Goal: Task Accomplishment & Management: Manage account settings

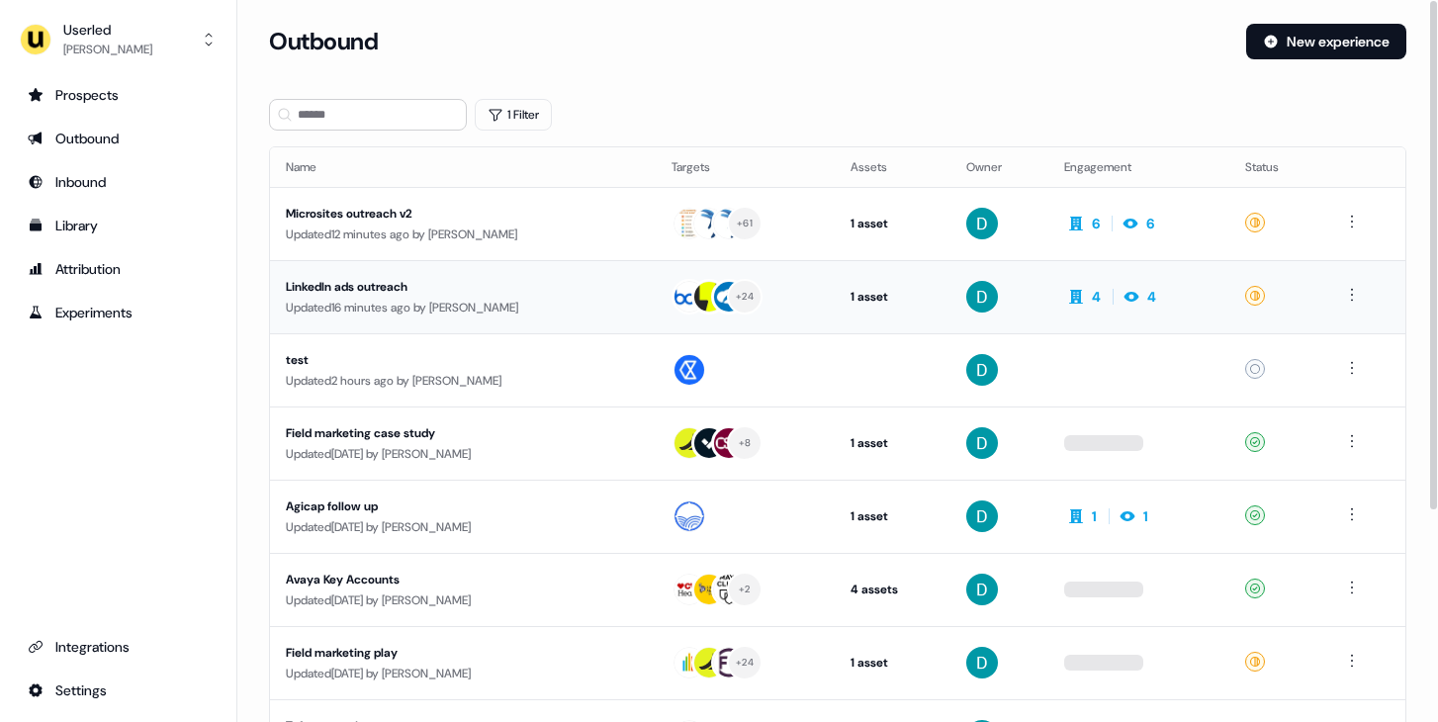
click at [447, 309] on div "Updated 16 minutes ago by [PERSON_NAME]" at bounding box center [463, 308] width 354 height 20
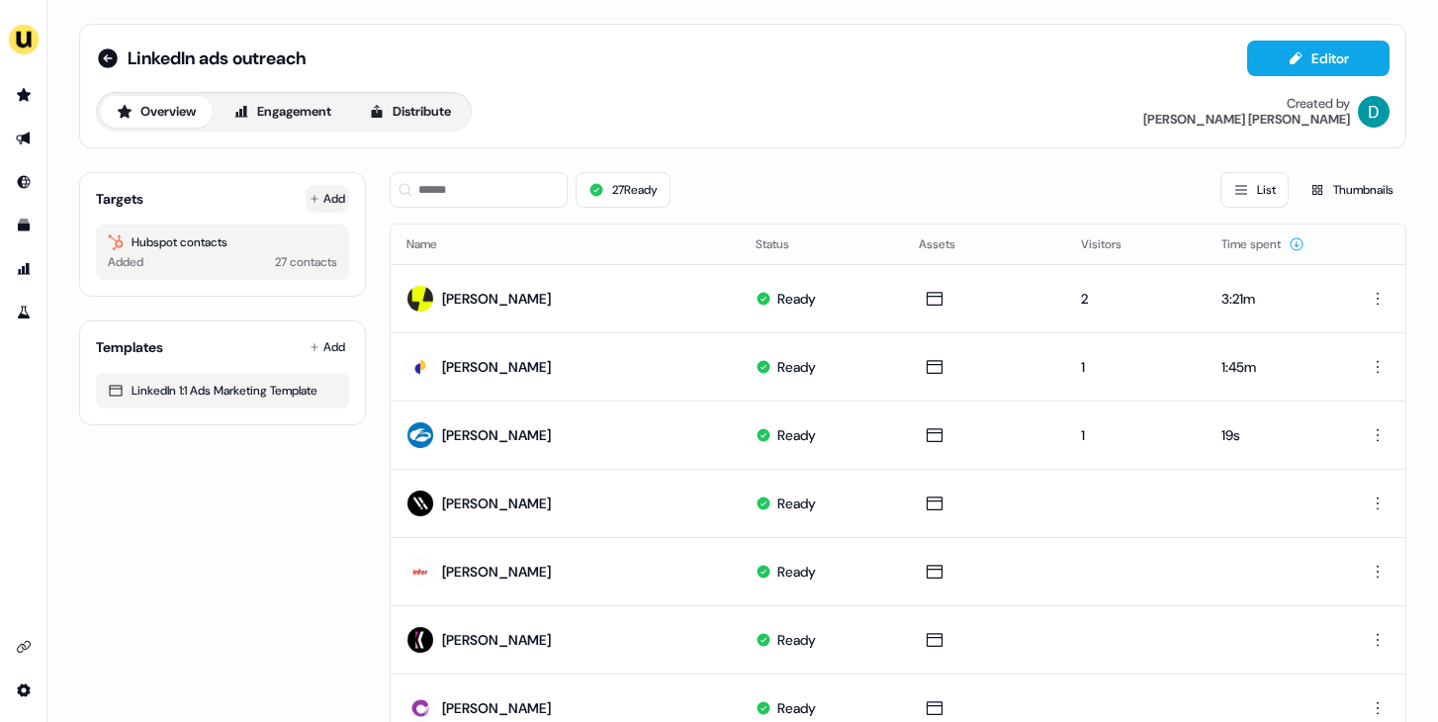
click at [320, 196] on button "Add" at bounding box center [328, 199] width 44 height 28
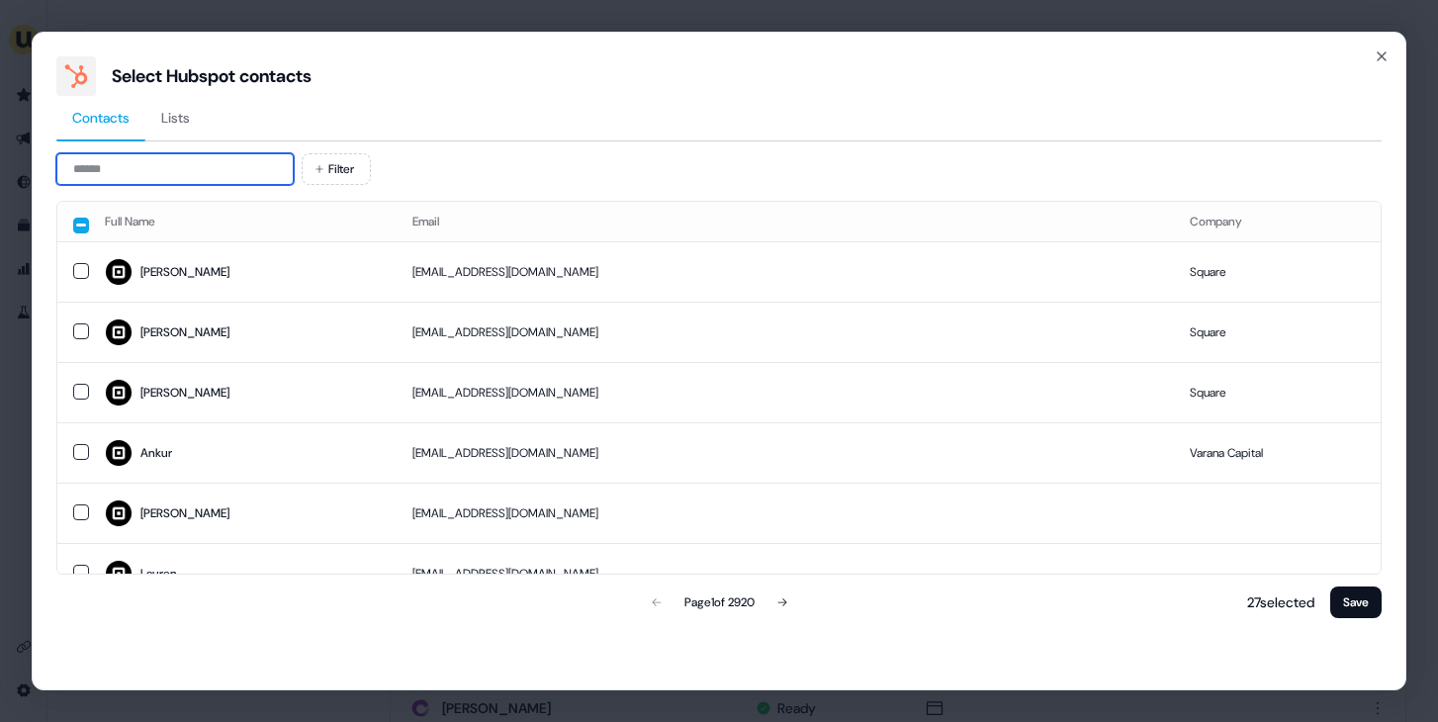
click at [186, 172] on input at bounding box center [174, 169] width 237 height 32
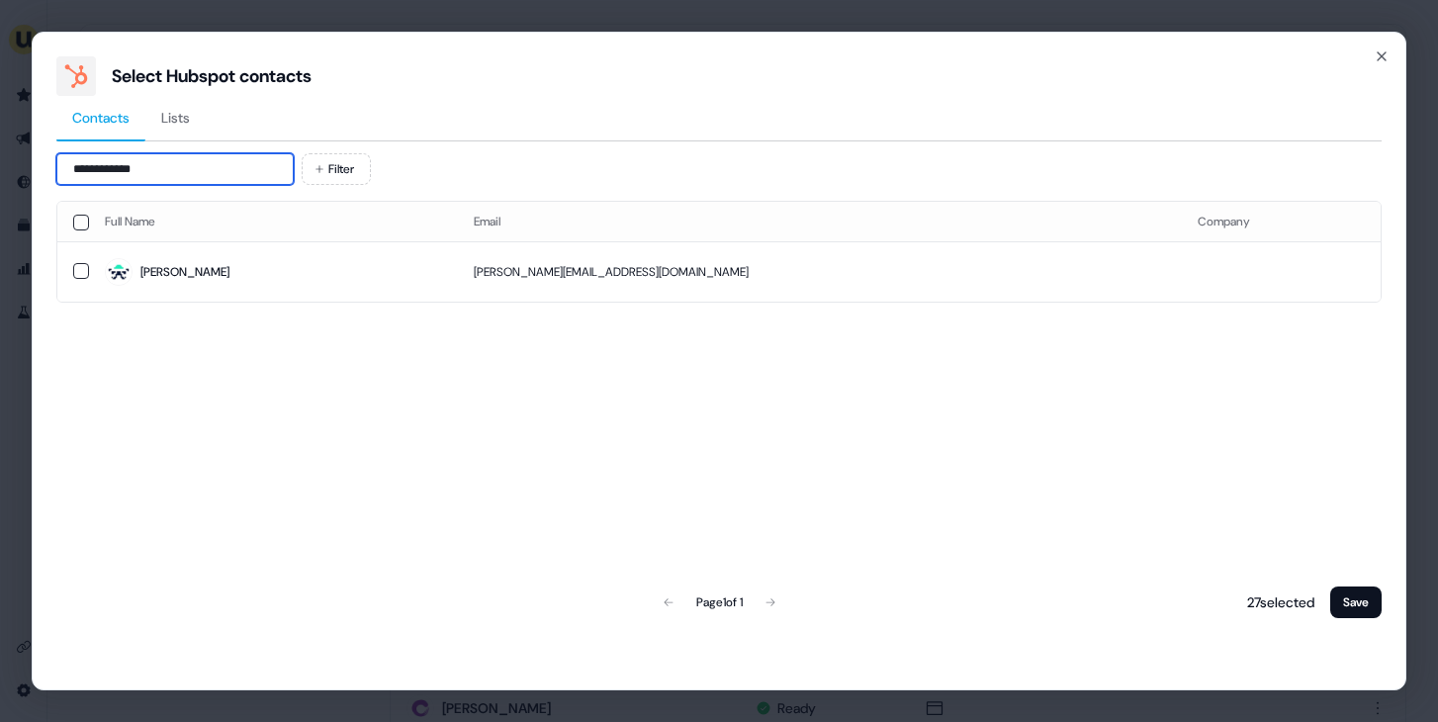
type input "**********"
click at [247, 245] on td "[PERSON_NAME]" at bounding box center [273, 271] width 369 height 60
click at [1342, 597] on button "Save" at bounding box center [1355, 602] width 51 height 32
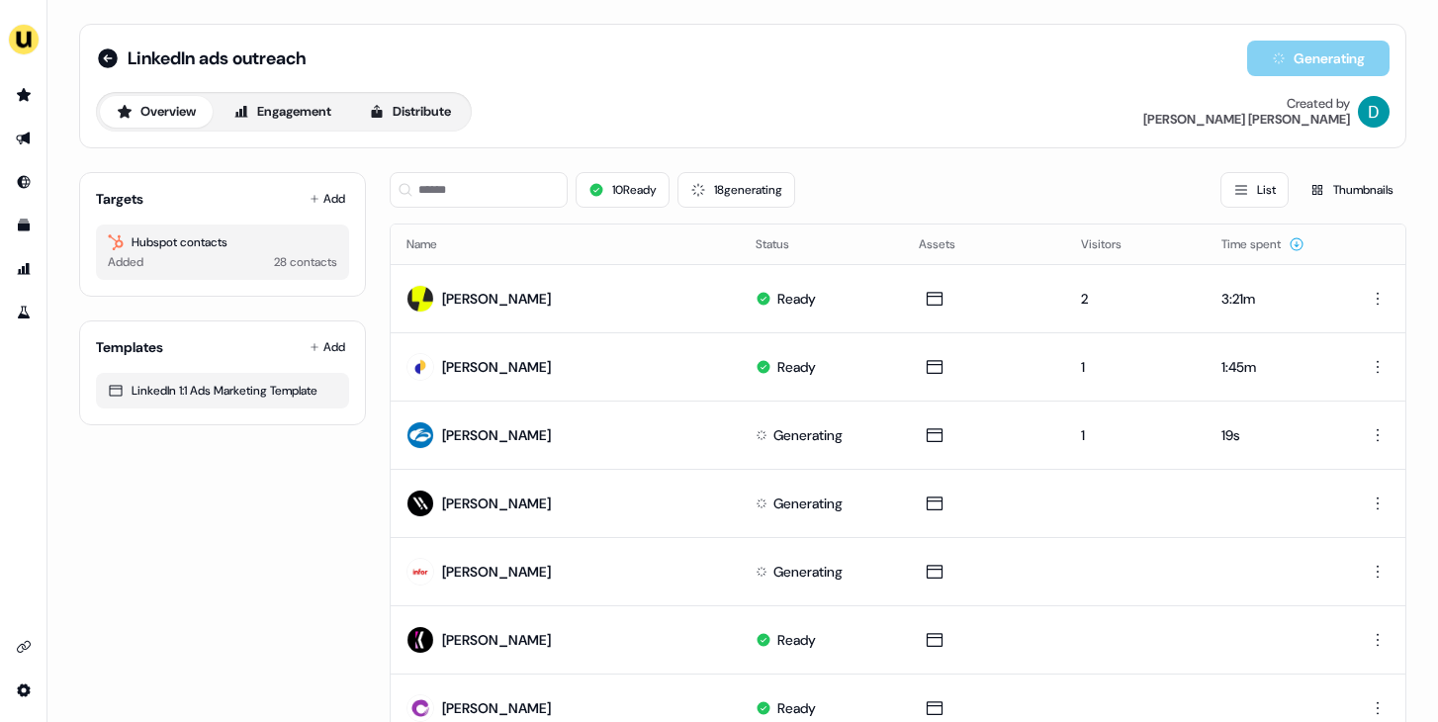
click at [1342, 597] on td at bounding box center [1372, 571] width 65 height 68
click at [438, 196] on input at bounding box center [479, 190] width 178 height 36
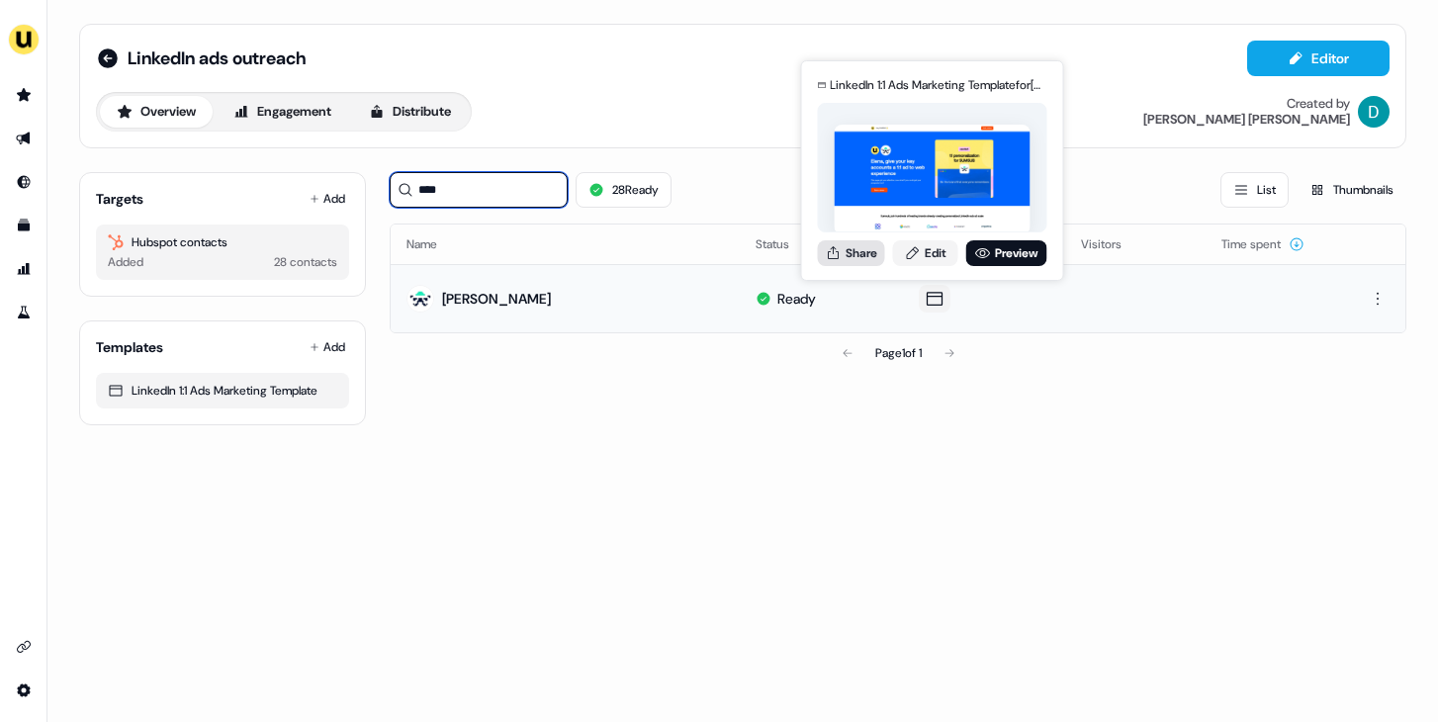
type input "****"
click at [848, 250] on button "Share" at bounding box center [851, 253] width 67 height 26
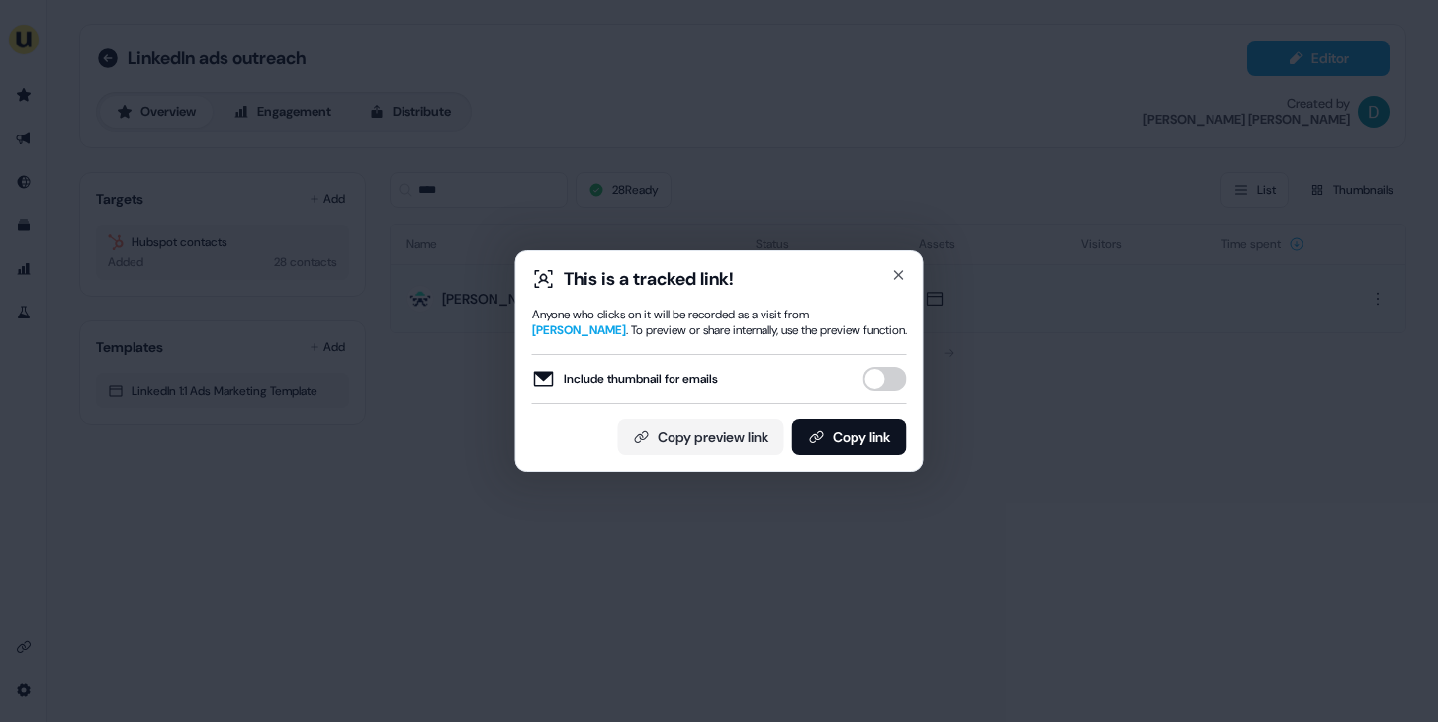
click at [882, 367] on button "Include thumbnail for emails" at bounding box center [885, 379] width 44 height 24
click at [882, 417] on div "This is a tracked link! Anyone who clicks on it will be recorded as a visit fro…" at bounding box center [719, 361] width 375 height 188
click at [880, 428] on button "Copy link" at bounding box center [849, 437] width 115 height 36
